Goal: Navigation & Orientation: Find specific page/section

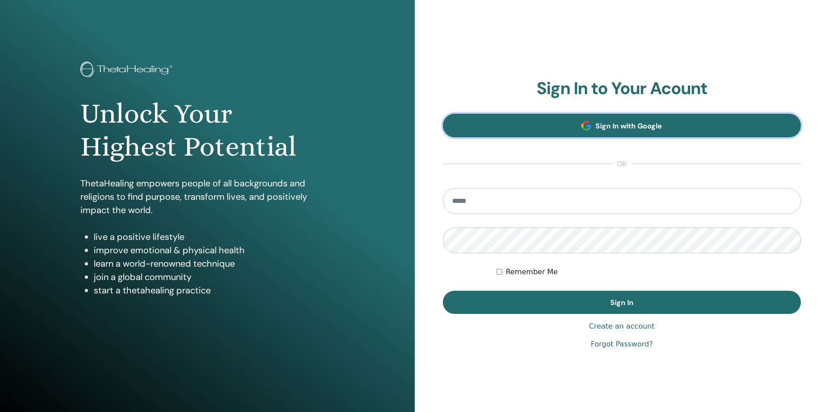
click at [676, 125] on link "Sign In with Google" at bounding box center [622, 126] width 358 height 24
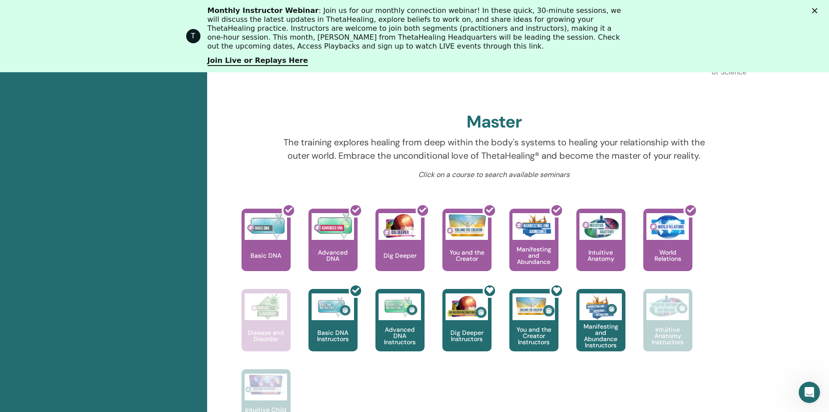
scroll to position [336, 0]
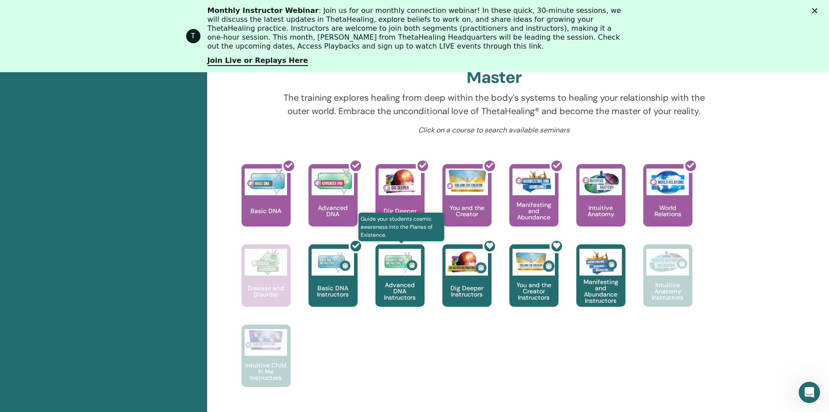
click at [409, 287] on p "Advanced DNA Instructors" at bounding box center [399, 291] width 49 height 19
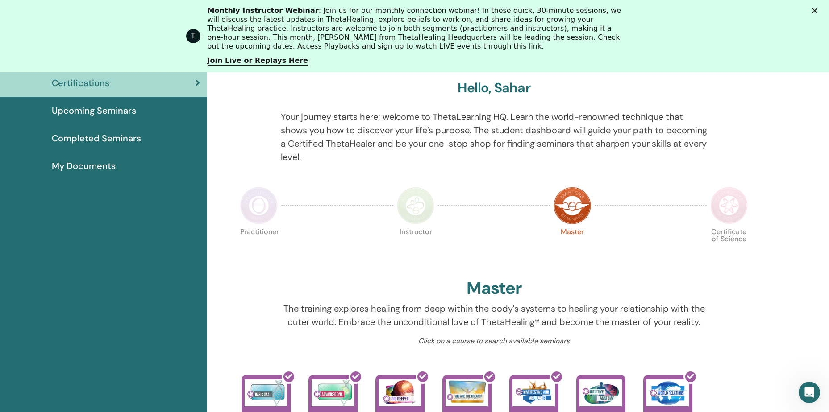
scroll to position [0, 0]
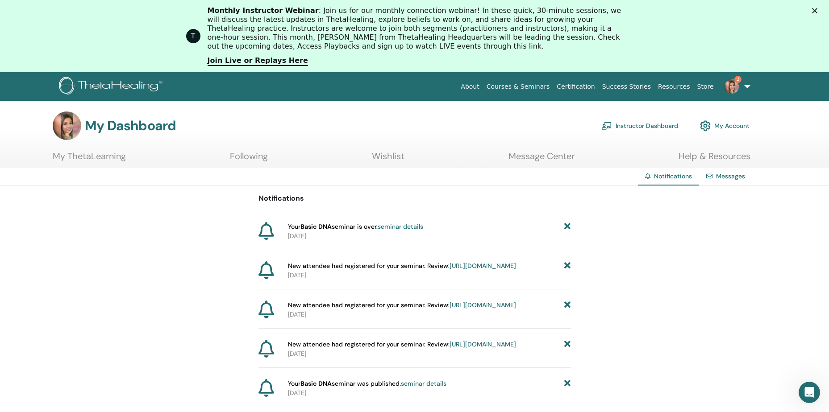
click at [452, 241] on div "Your Basic DNA seminar is over. seminar details 2025-07-28" at bounding box center [414, 236] width 312 height 28
click at [344, 241] on div "Your Basic DNA seminar is over. seminar details 2025-07-28" at bounding box center [414, 236] width 312 height 28
click at [402, 229] on link "seminar details" at bounding box center [400, 227] width 46 height 8
click at [451, 270] on link "https://member.thetahealing.com/instructor/seminar/373018/attendees" at bounding box center [482, 266] width 66 height 8
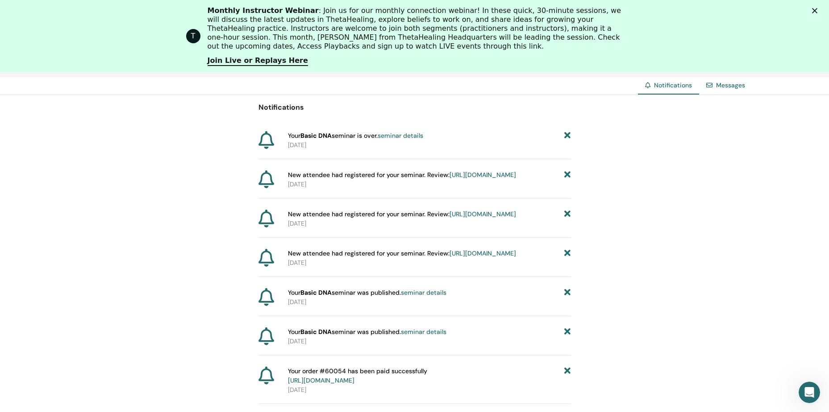
scroll to position [111, 0]
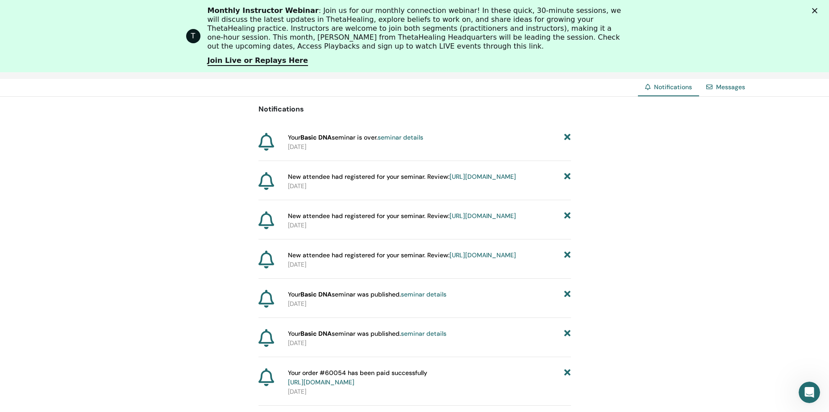
click at [821, 5] on div "T Monthly Instructor Webinar : Join us for our monthly connection webinar! In t…" at bounding box center [414, 36] width 829 height 65
click at [821, 8] on div "T Monthly Instructor Webinar : Join us for our monthly connection webinar! In t…" at bounding box center [414, 36] width 829 height 65
click at [817, 11] on icon "Close" at bounding box center [814, 10] width 5 height 5
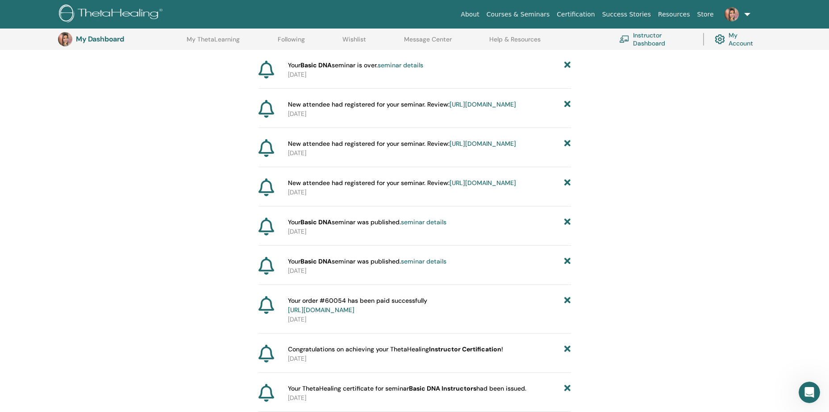
click at [652, 40] on link "Instructor Dashboard" at bounding box center [655, 39] width 73 height 20
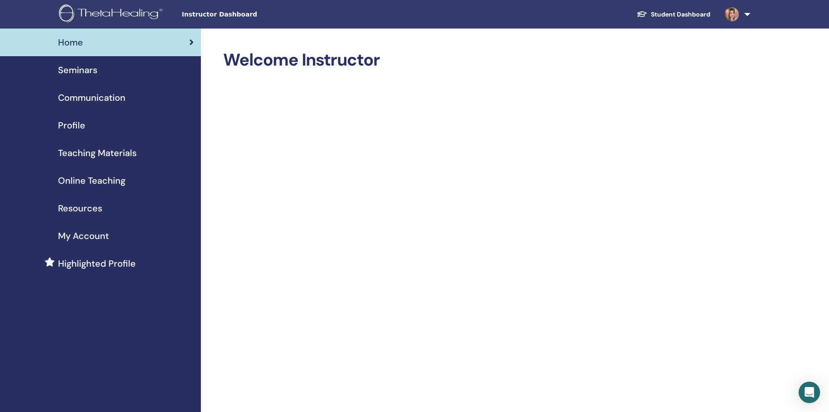
click at [72, 124] on span "Profile" at bounding box center [71, 125] width 27 height 13
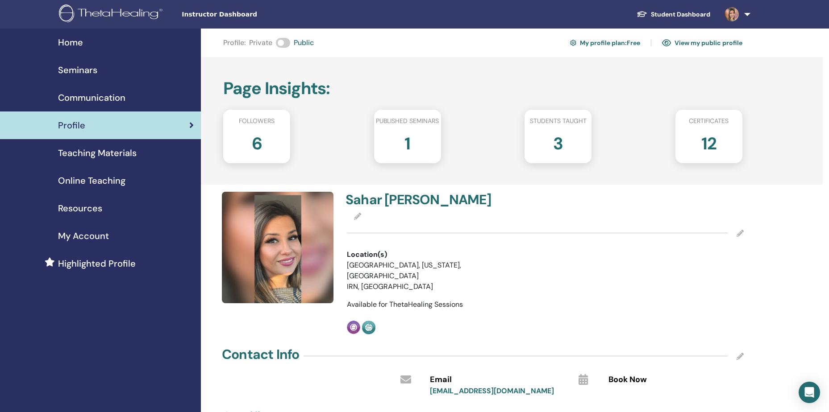
click at [713, 143] on h2 "12" at bounding box center [708, 141] width 15 height 25
click at [100, 71] on div "Seminars" at bounding box center [100, 69] width 187 height 13
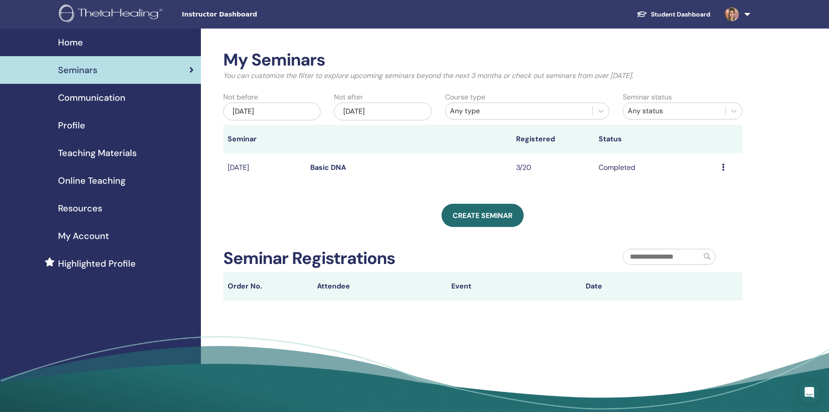
click at [665, 19] on link "Student Dashboard" at bounding box center [673, 14] width 88 height 17
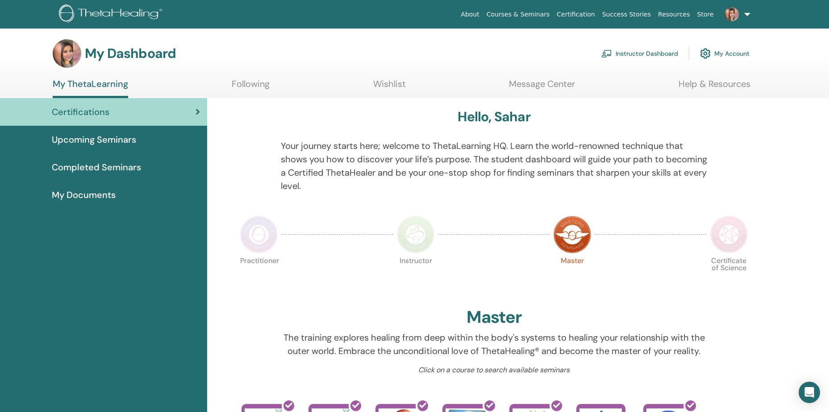
click at [132, 139] on span "Upcoming Seminars" at bounding box center [94, 139] width 84 height 13
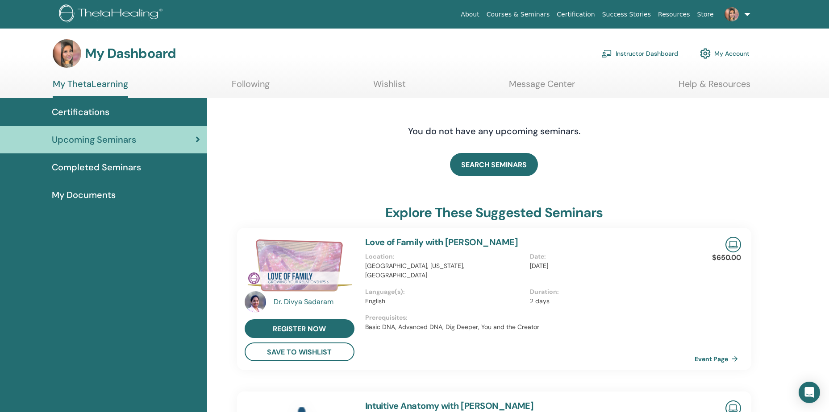
click at [107, 194] on span "My Documents" at bounding box center [84, 194] width 64 height 13
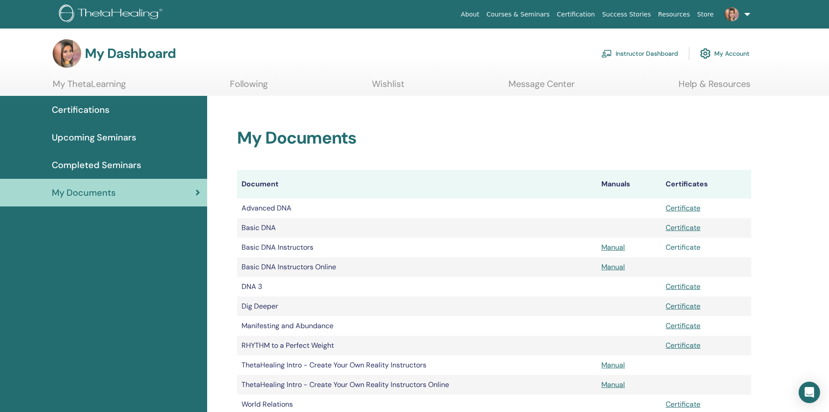
click at [684, 249] on link "Certificate" at bounding box center [682, 247] width 35 height 9
click at [125, 133] on span "Upcoming Seminars" at bounding box center [94, 137] width 84 height 13
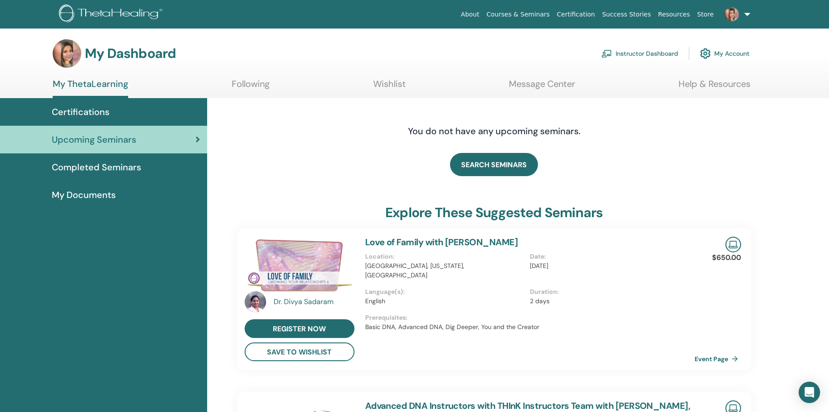
click at [575, 78] on section "My Dashboard Instructor Dashboard My Account My ThetaLearning Following Wishlis…" at bounding box center [414, 68] width 829 height 59
click at [568, 83] on link "Message Center" at bounding box center [542, 87] width 66 height 17
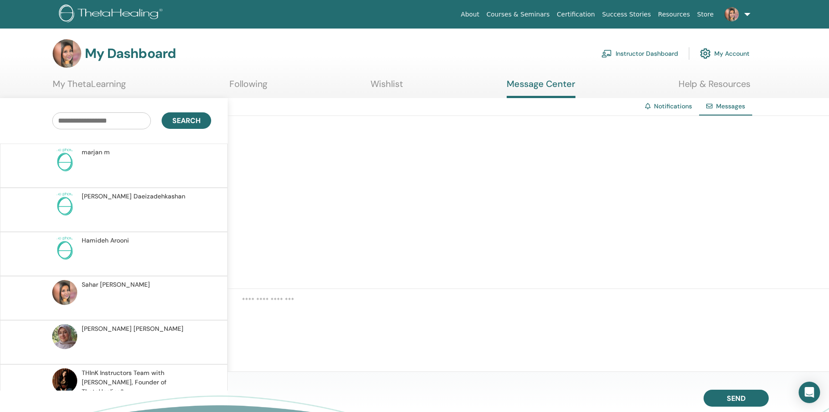
click at [397, 92] on link "Wishlist" at bounding box center [386, 87] width 33 height 17
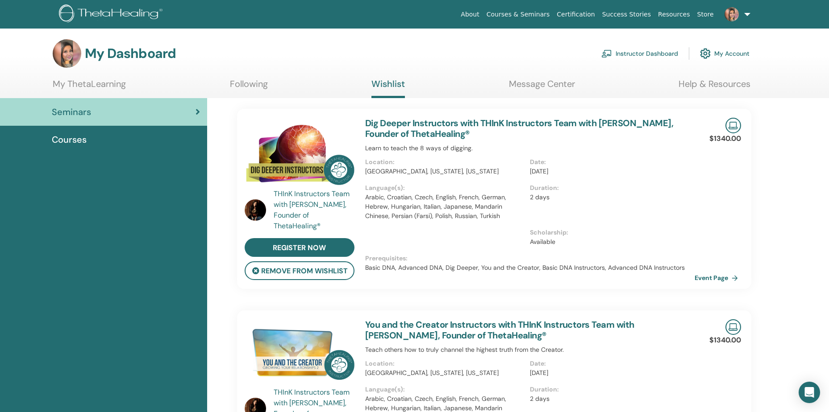
click at [259, 88] on link "Following" at bounding box center [249, 87] width 38 height 17
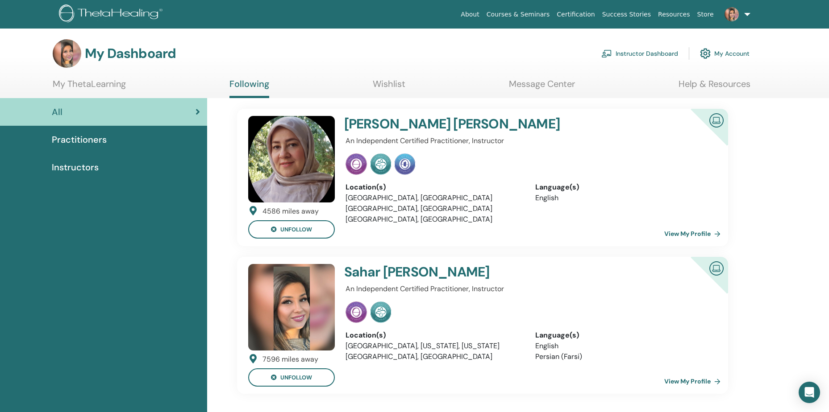
click at [91, 83] on link "My ThetaLearning" at bounding box center [89, 87] width 73 height 17
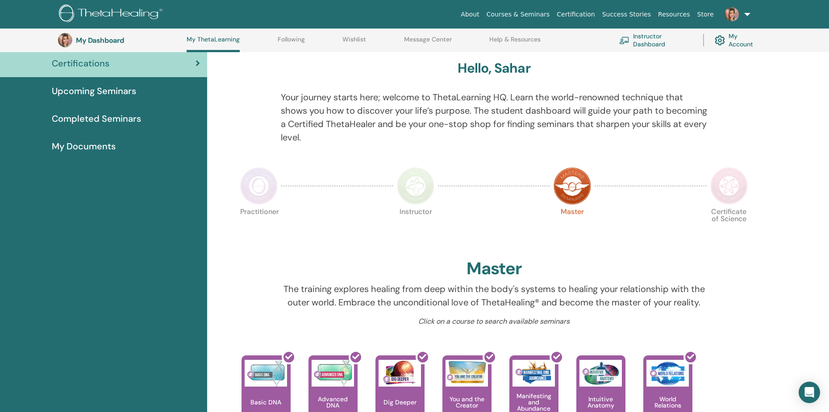
scroll to position [68, 0]
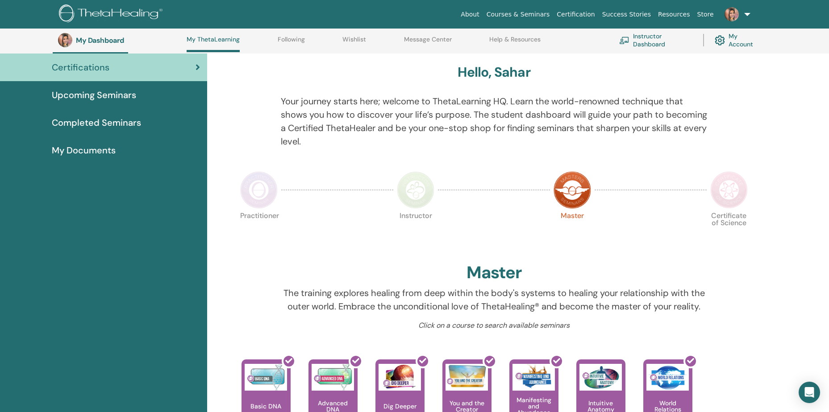
click at [731, 44] on link "My Account" at bounding box center [737, 40] width 47 height 20
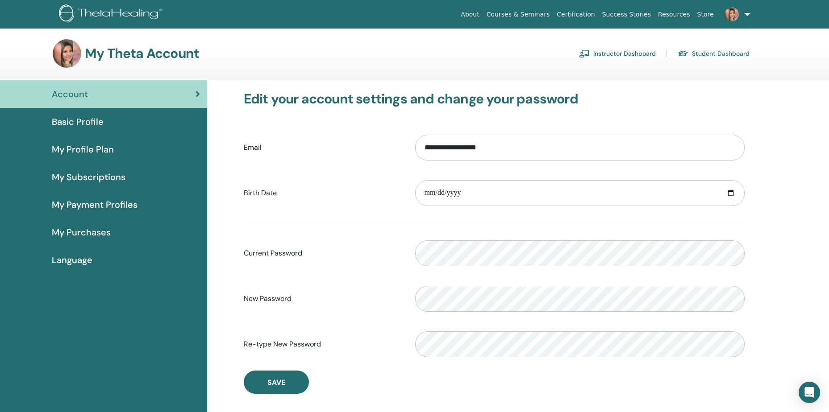
click at [112, 199] on span "My Payment Profiles" at bounding box center [95, 204] width 86 height 13
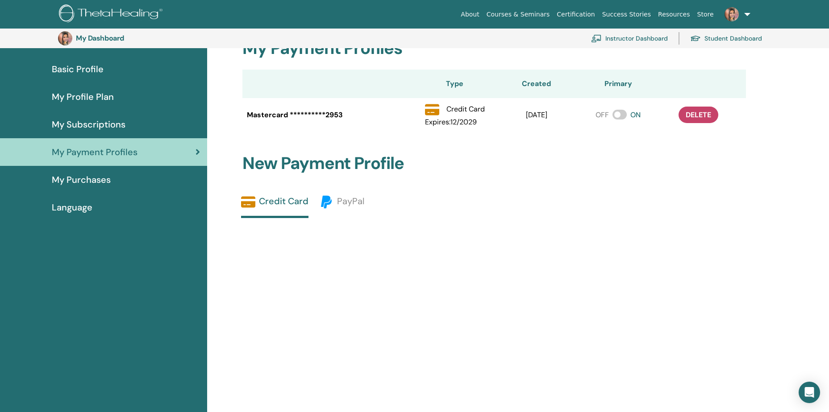
scroll to position [64, 0]
